Goal: Navigation & Orientation: Find specific page/section

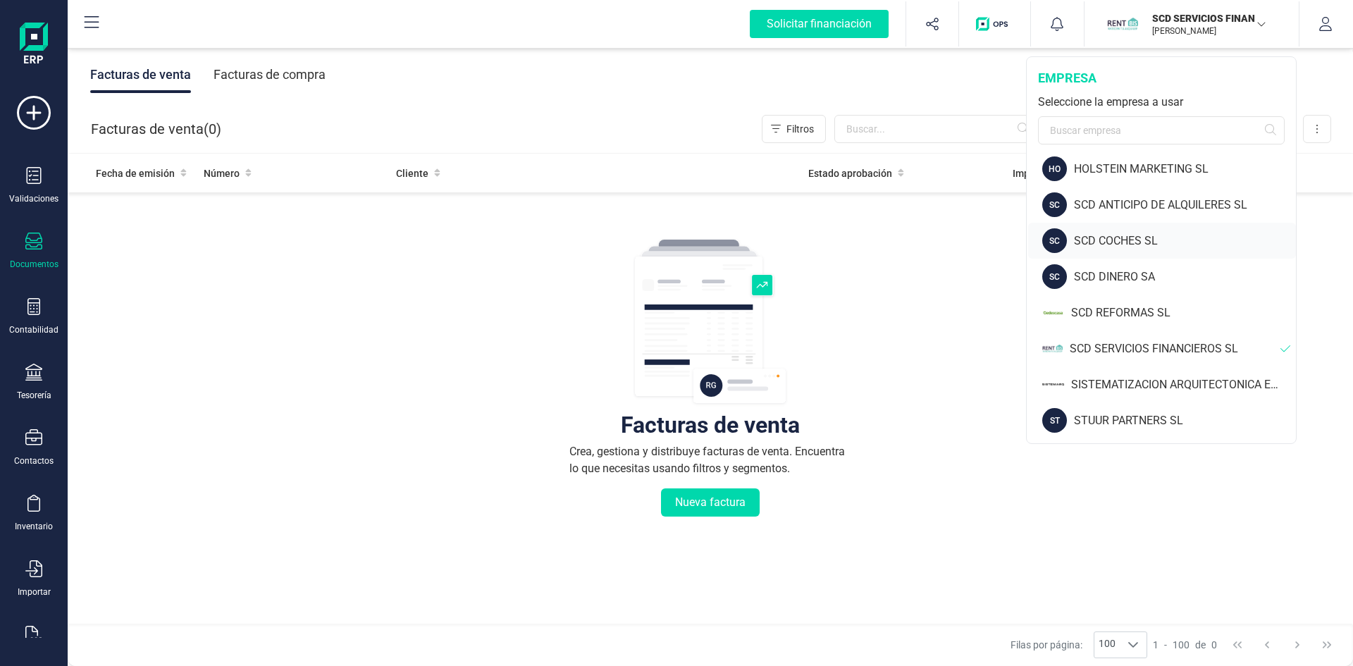
scroll to position [78, 0]
click at [1125, 381] on div "SISTEMATIZACION ARQUITECTONICA EN REFORMAS SL" at bounding box center [1183, 384] width 225 height 17
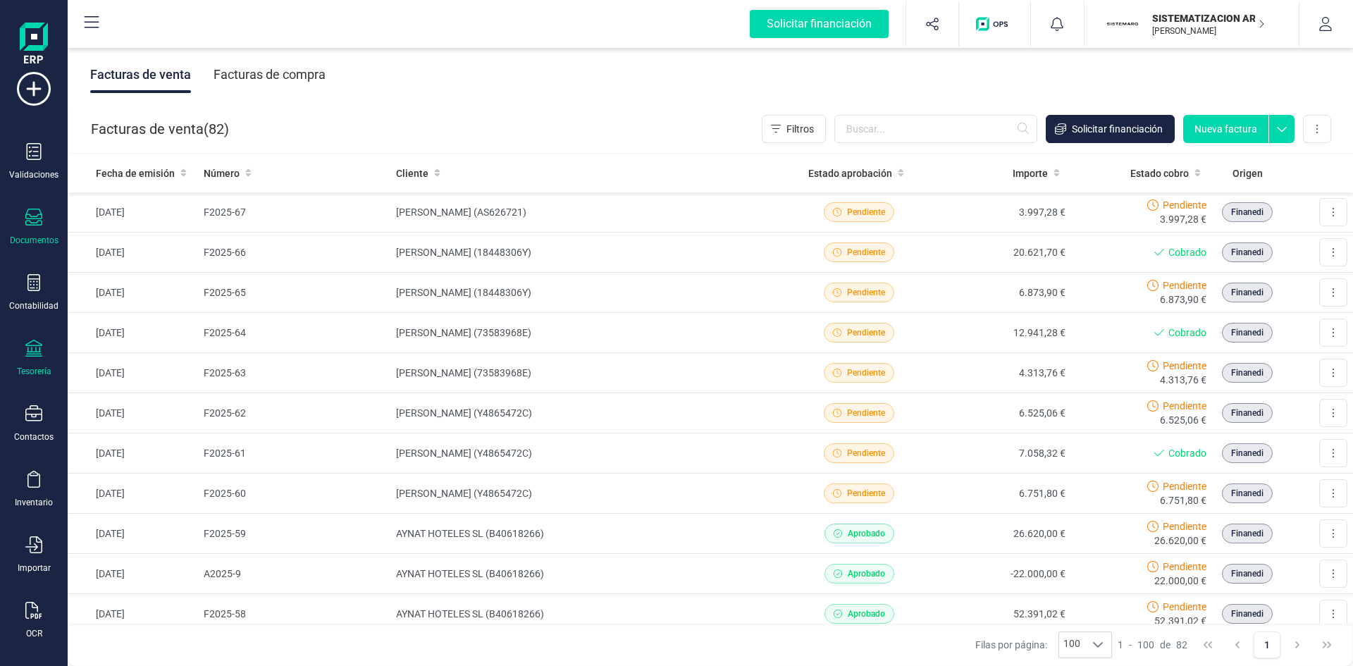
scroll to position [37, 0]
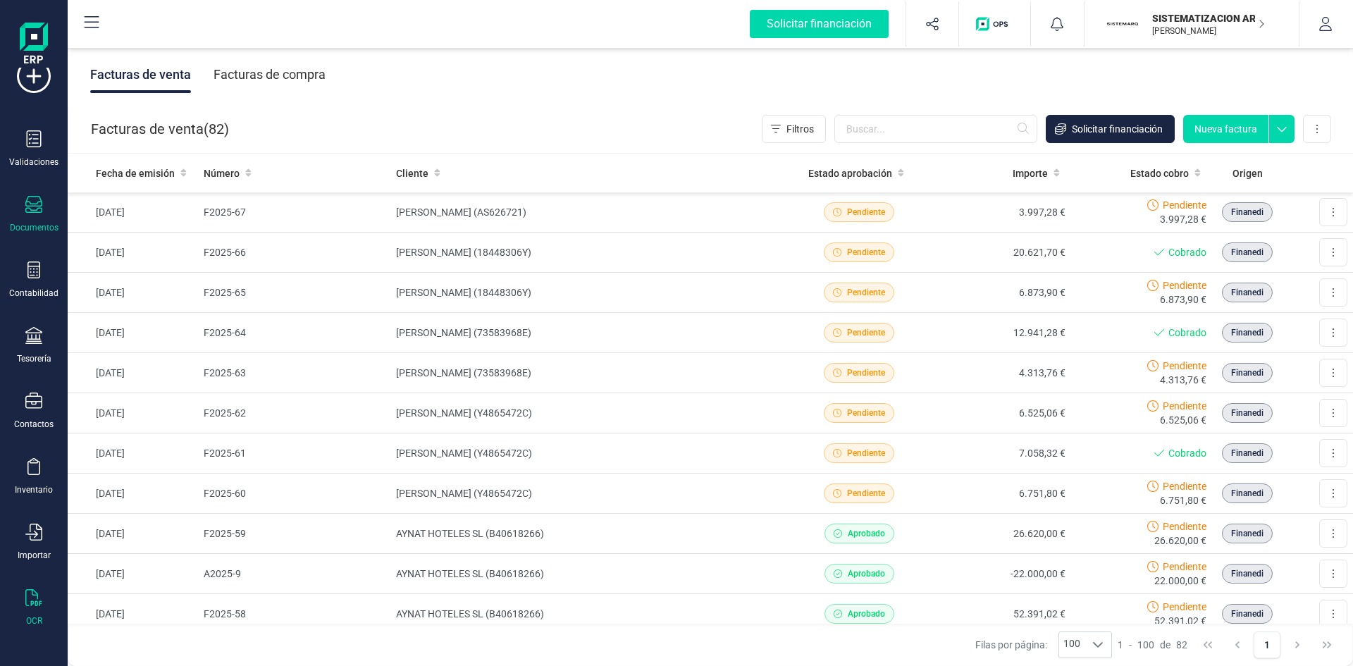
click at [30, 602] on icon at bounding box center [33, 597] width 17 height 17
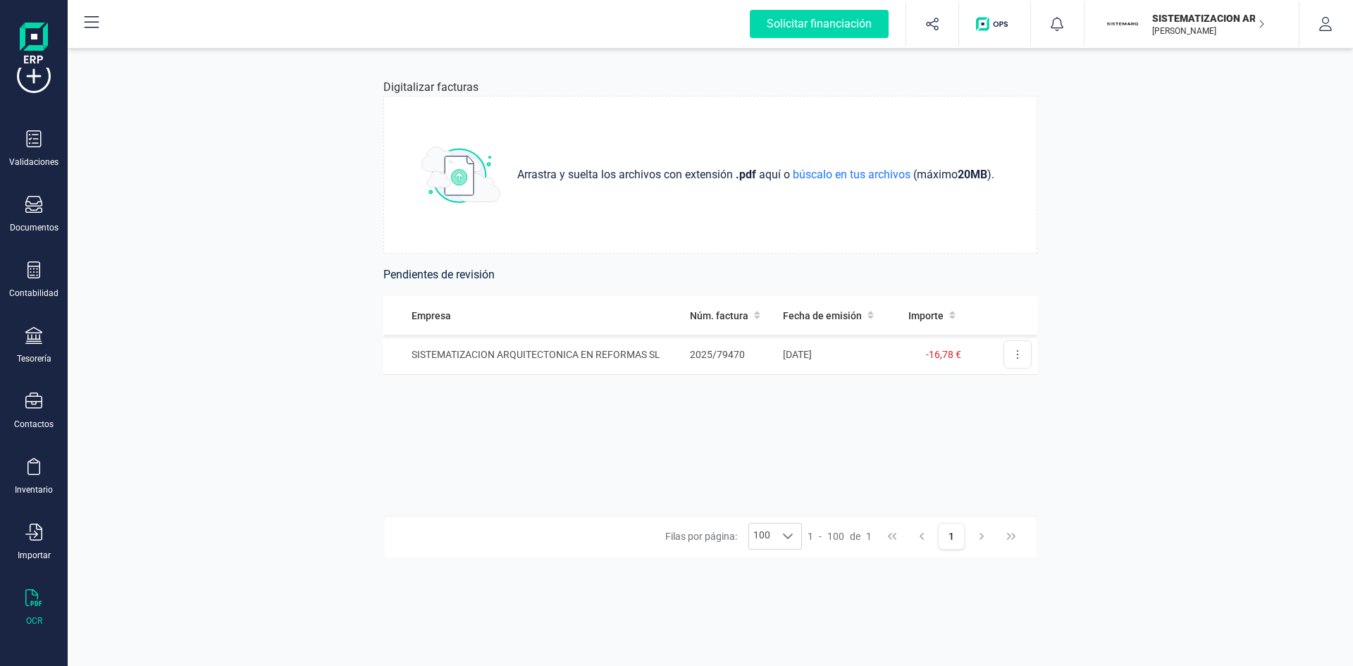
click at [1196, 15] on p "SISTEMATIZACION ARQUITECTONICA EN REFORMAS SL" at bounding box center [1208, 18] width 113 height 14
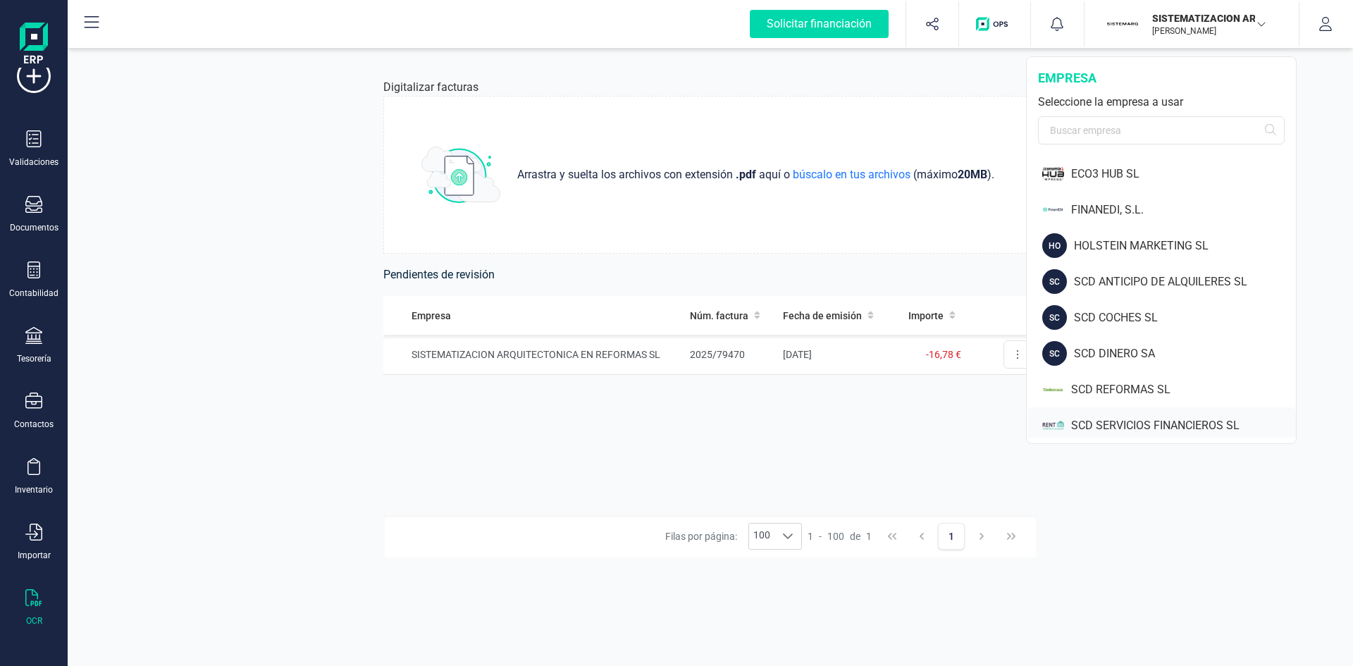
click at [1126, 420] on div "SCD SERVICIOS FINANCIEROS SL" at bounding box center [1183, 425] width 225 height 17
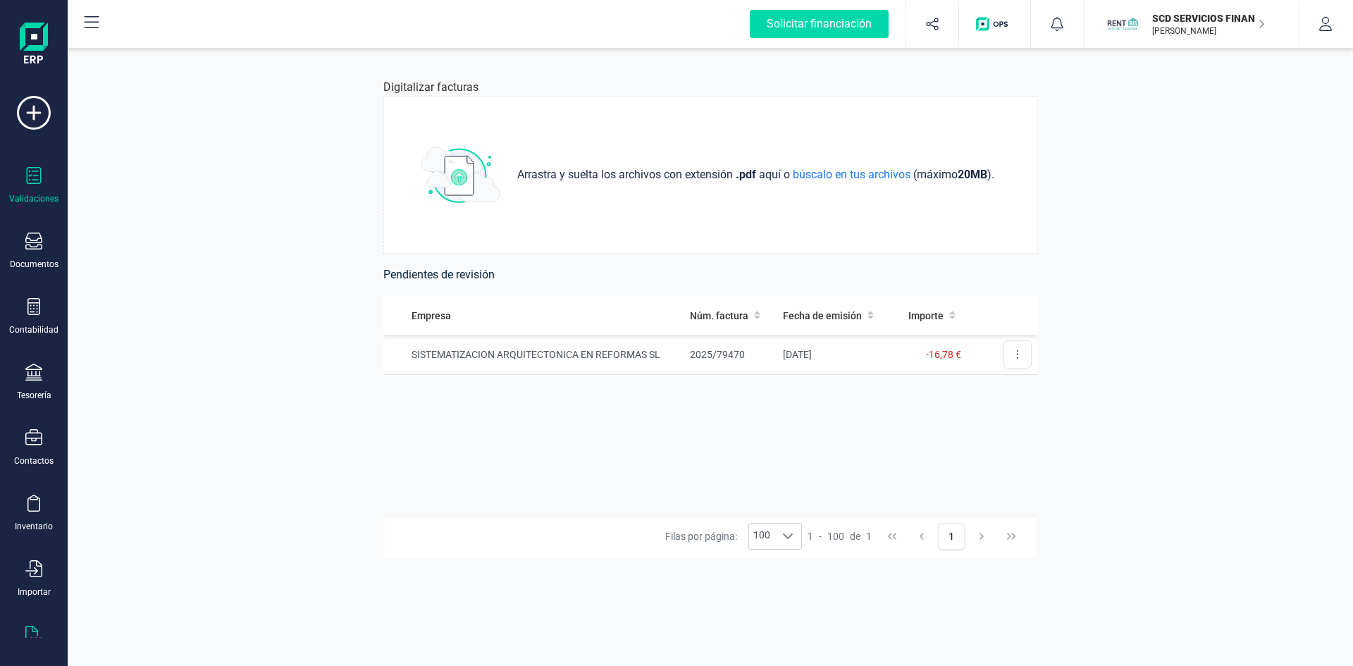
click at [30, 173] on icon at bounding box center [33, 175] width 17 height 17
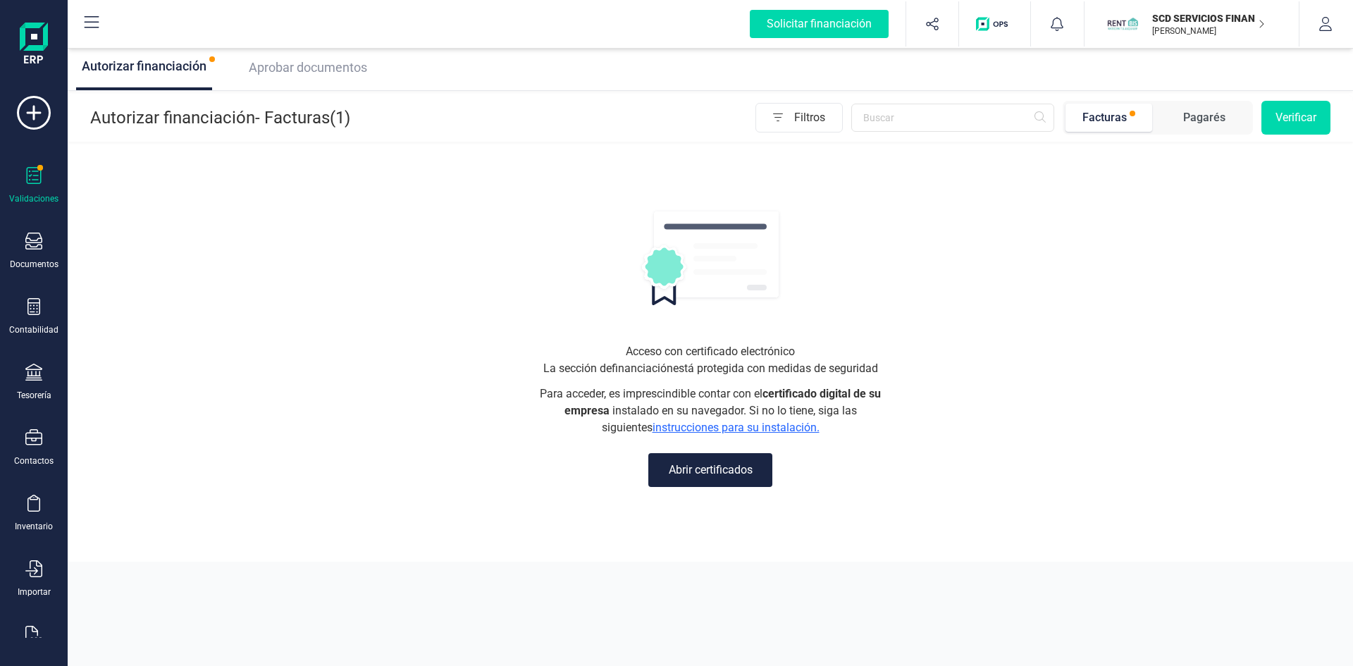
click at [316, 66] on span "Aprobar documentos" at bounding box center [308, 67] width 118 height 15
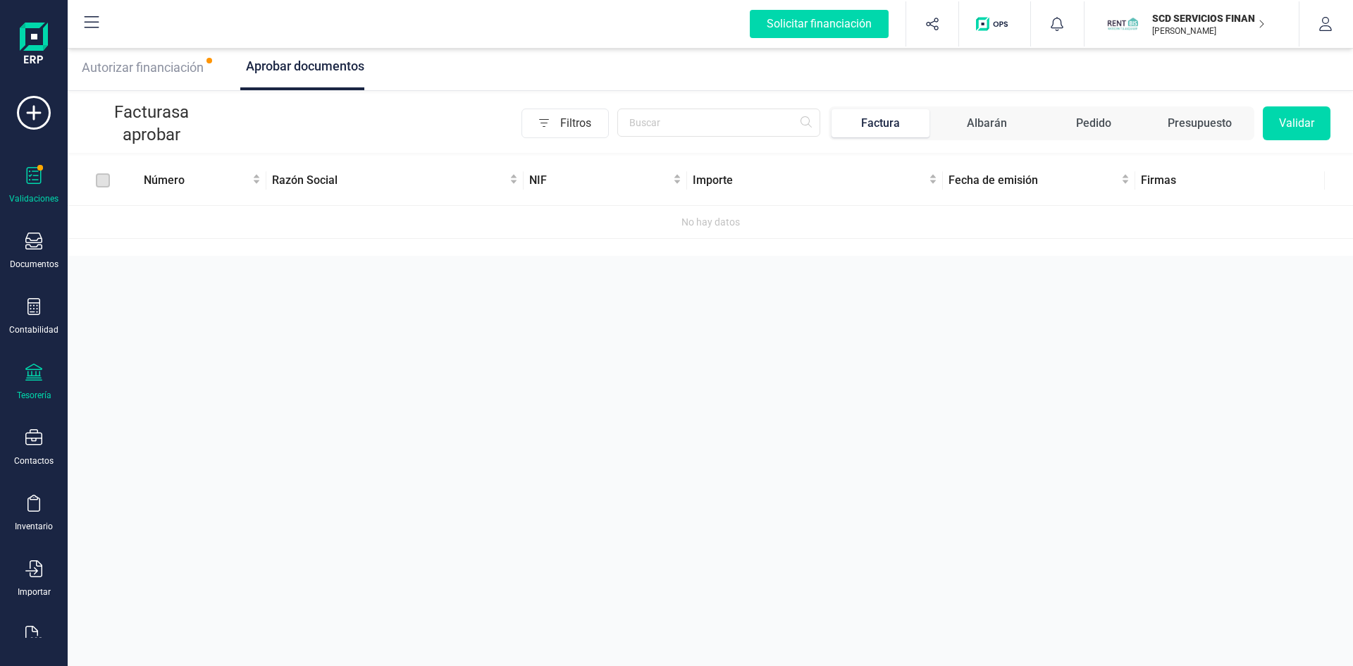
click at [27, 381] on div at bounding box center [33, 374] width 17 height 20
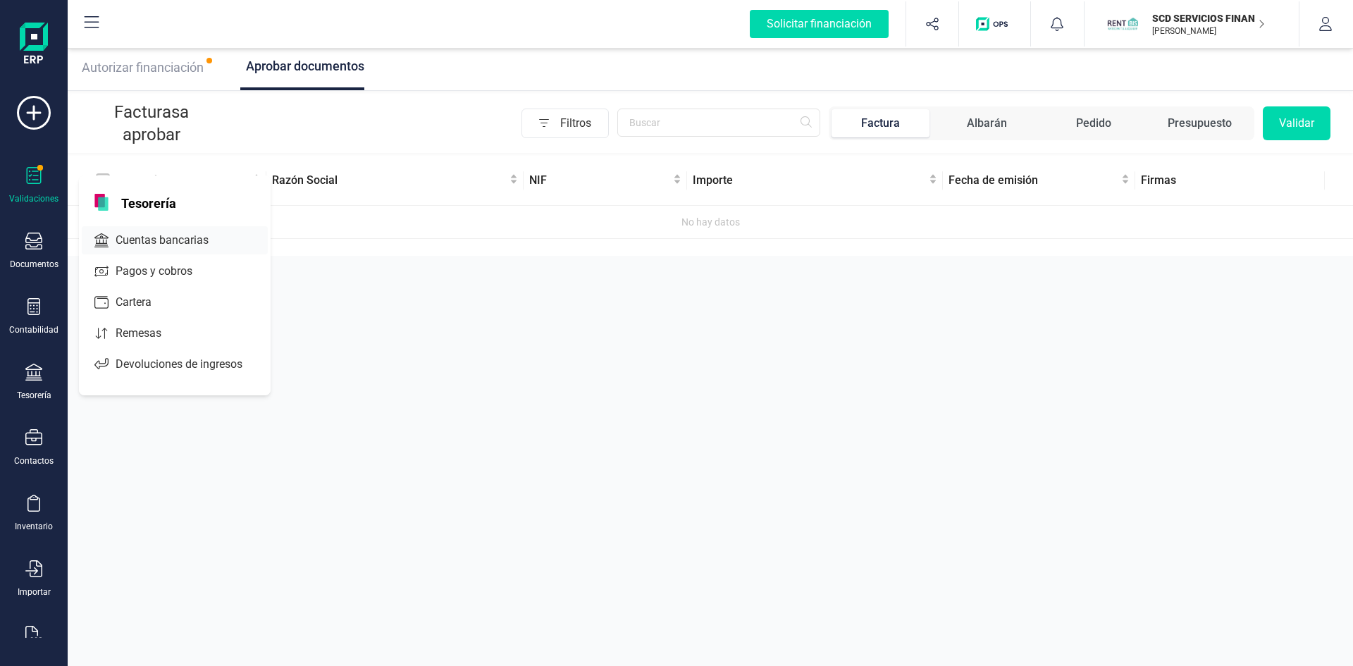
click at [185, 233] on span "Cuentas bancarias" at bounding box center [172, 240] width 124 height 17
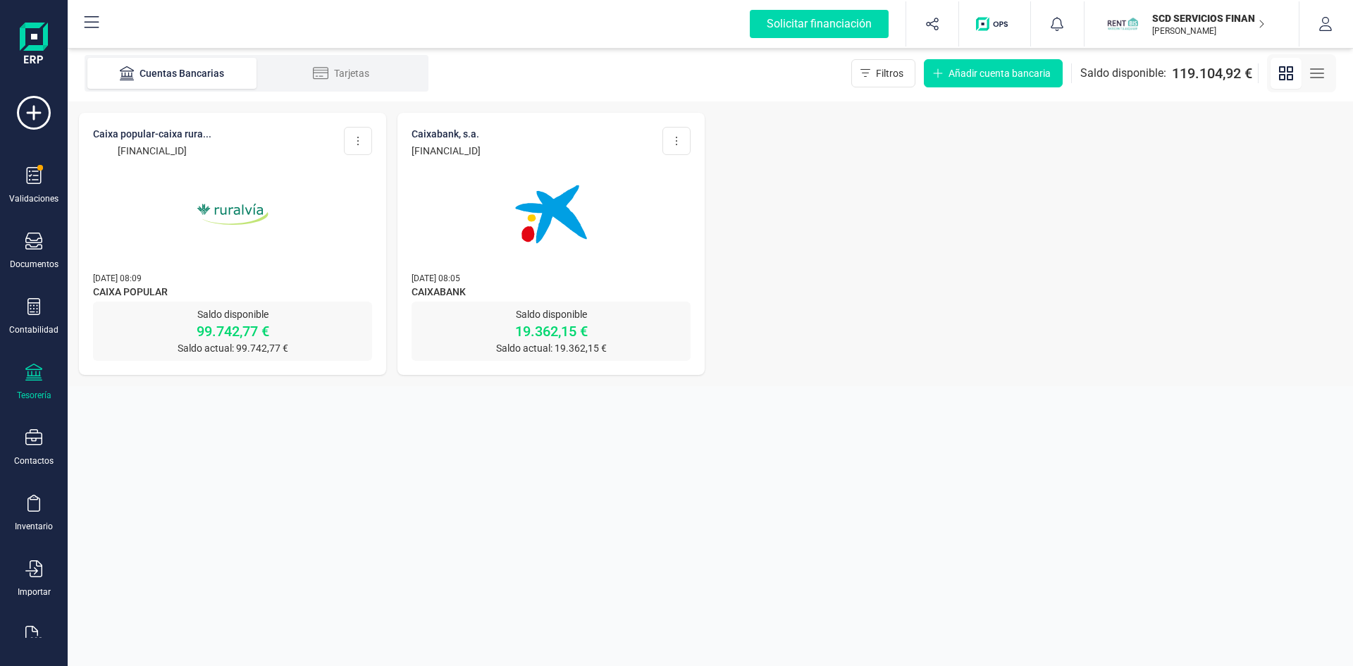
click at [223, 209] on img at bounding box center [232, 214] width 118 height 118
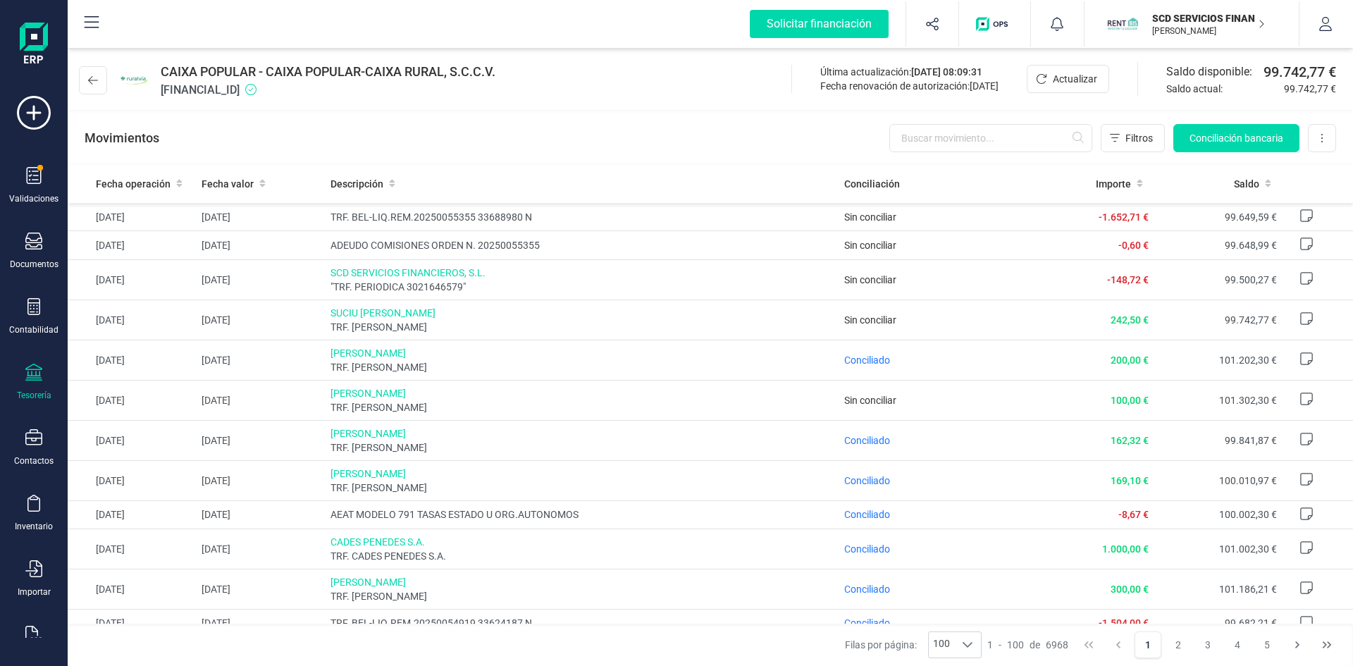
click at [28, 380] on icon at bounding box center [33, 372] width 17 height 17
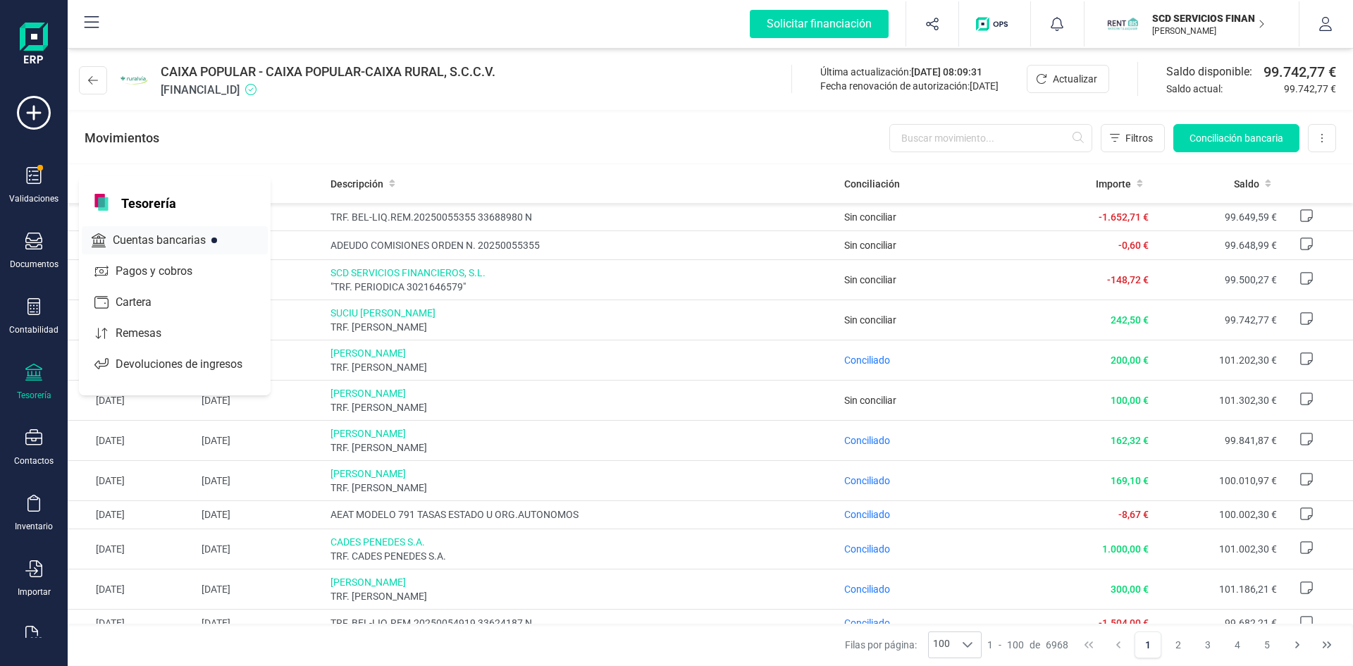
click at [147, 234] on span "Cuentas bancarias" at bounding box center [169, 240] width 124 height 17
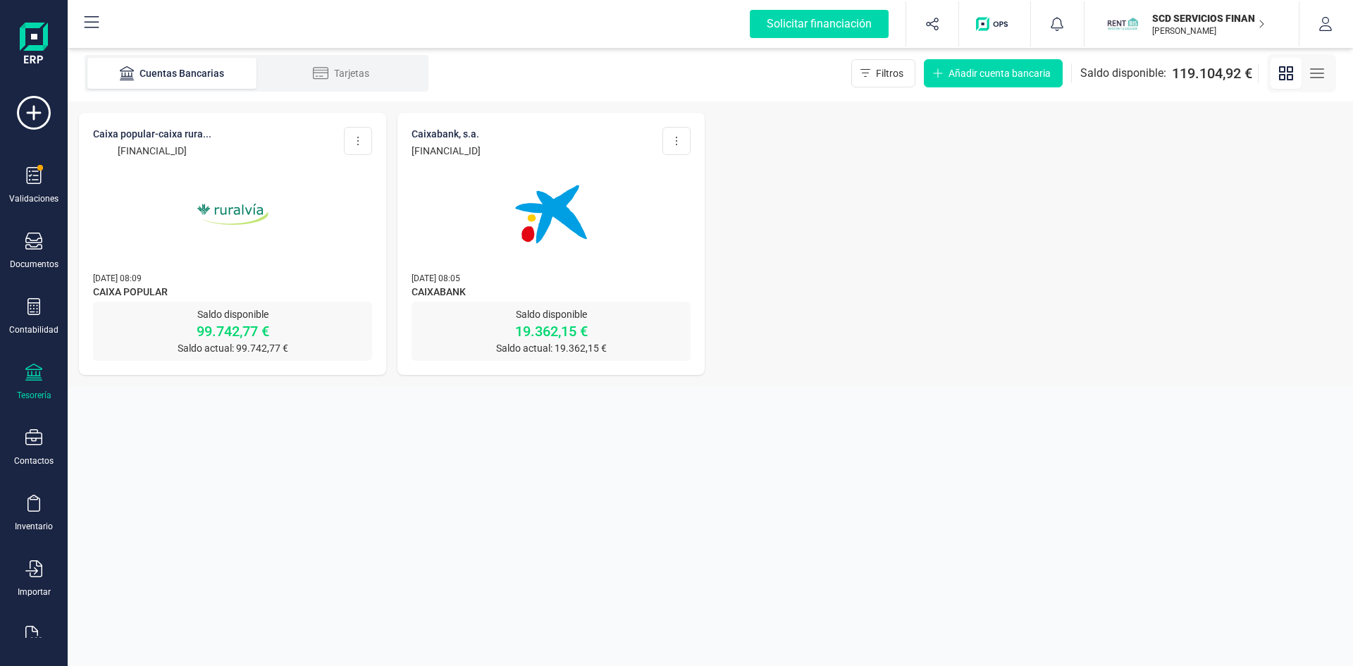
click at [526, 196] on img at bounding box center [551, 214] width 118 height 118
